Goal: Task Accomplishment & Management: Use online tool/utility

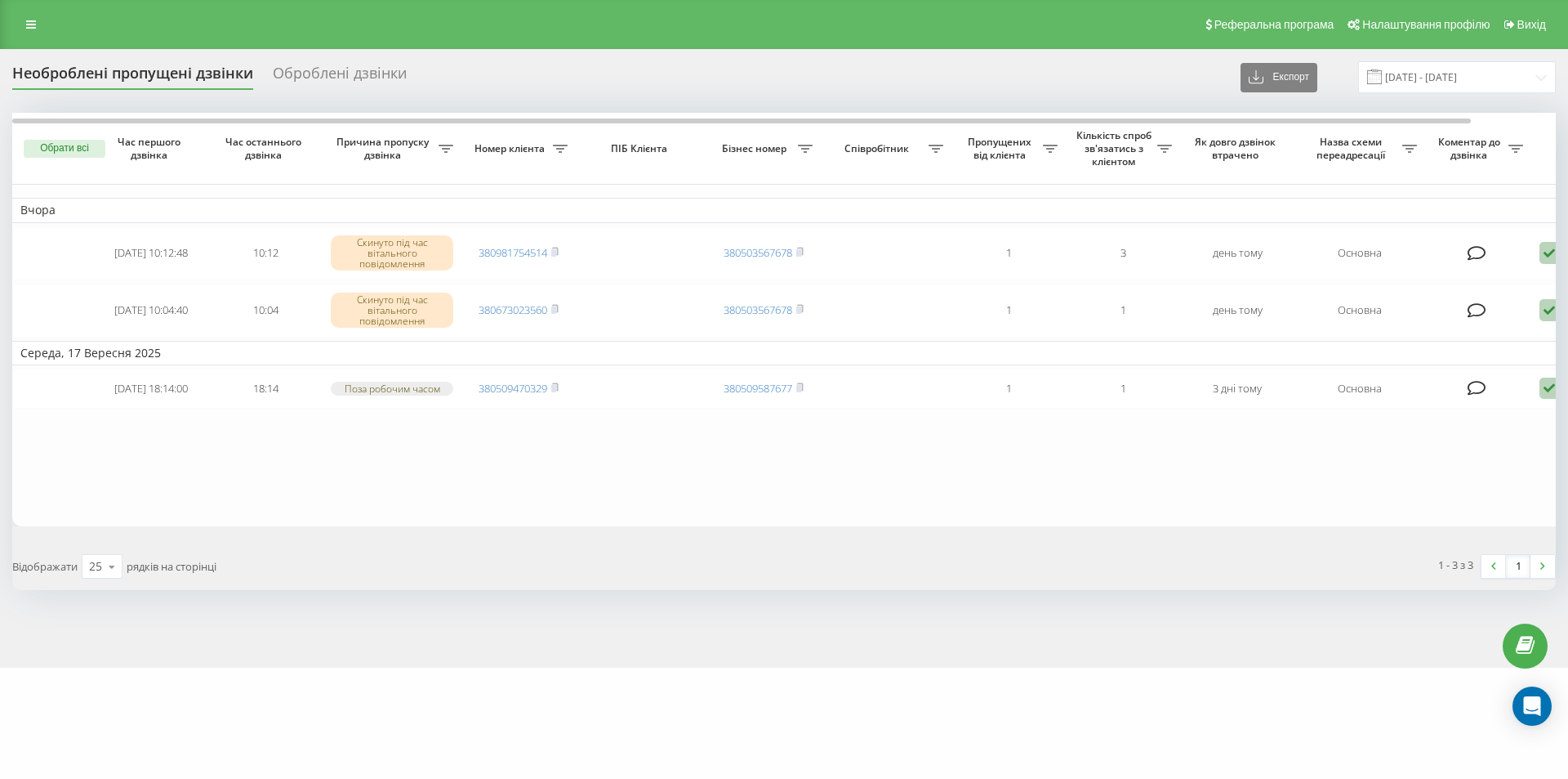
click at [72, 78] on div "Необроблені пропущені дзвінки" at bounding box center [132, 78] width 241 height 26
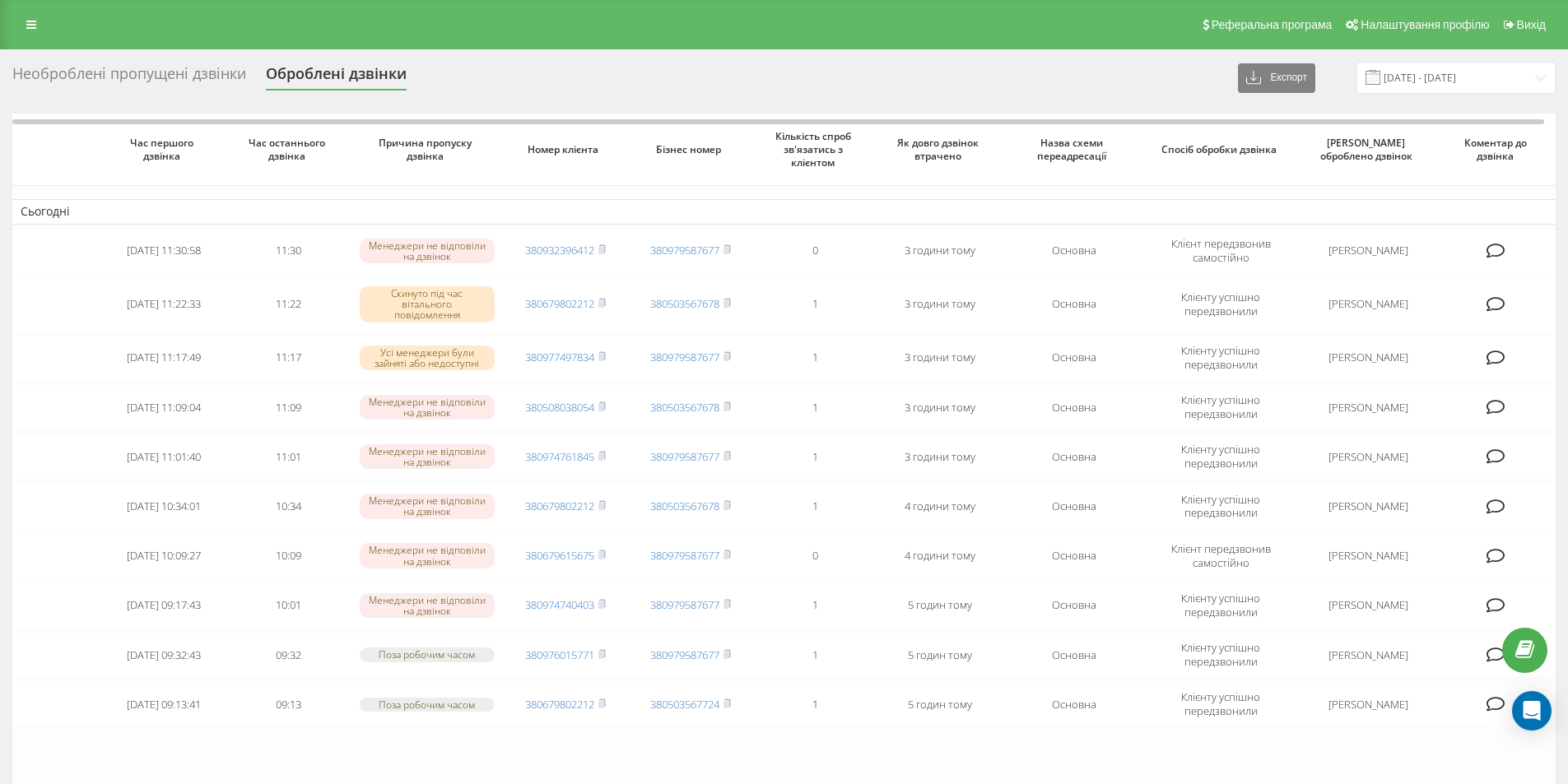
click at [63, 70] on div "Необроблені пропущені дзвінки" at bounding box center [129, 78] width 234 height 26
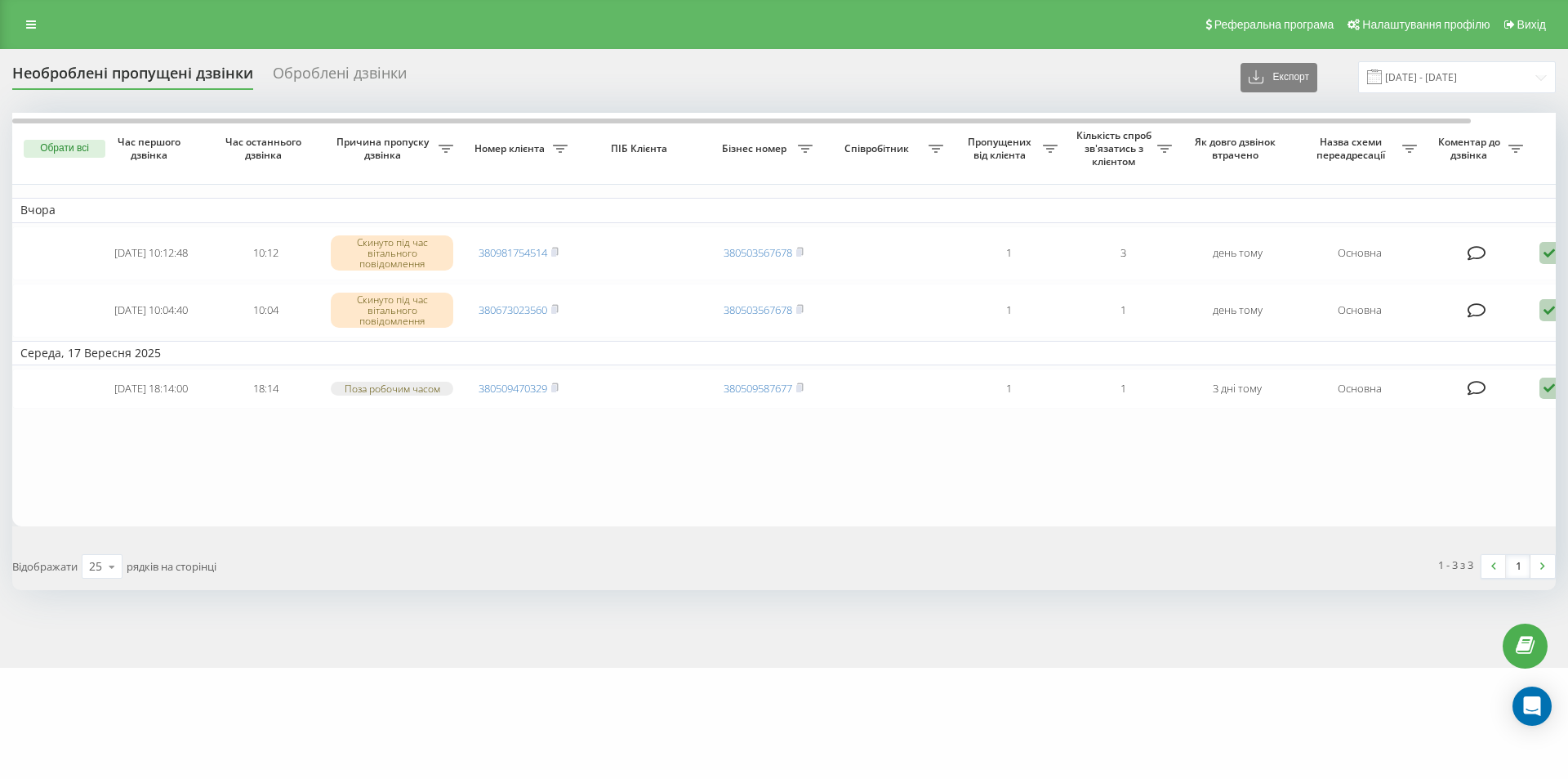
click at [65, 73] on div "Необроблені пропущені дзвінки" at bounding box center [132, 78] width 241 height 26
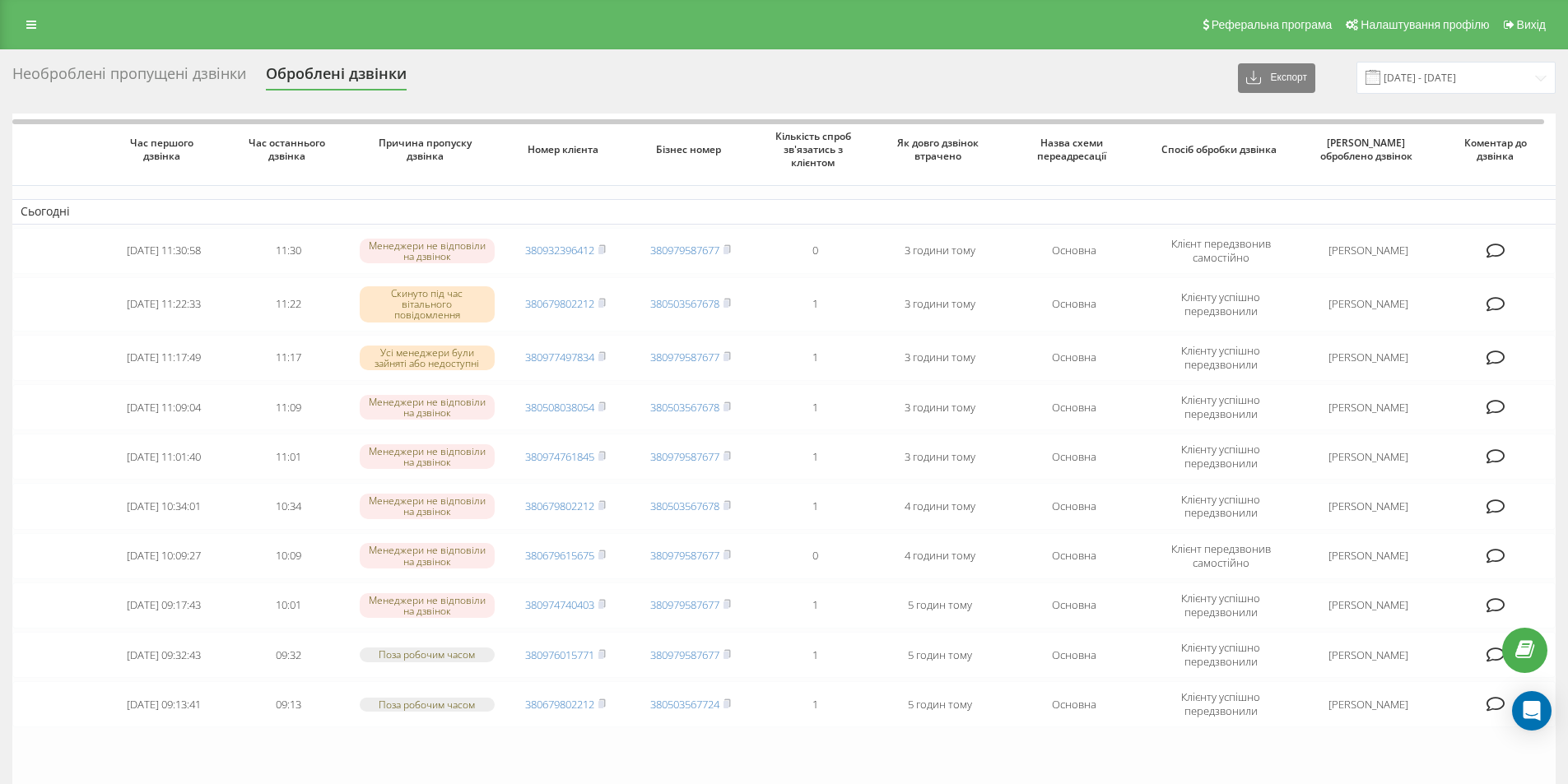
click at [66, 67] on div "Необроблені пропущені дзвінки" at bounding box center [129, 78] width 234 height 26
